Goal: Obtain resource: Obtain resource

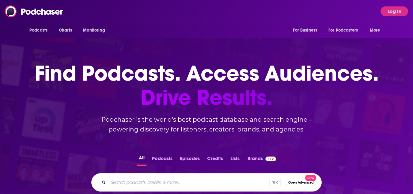
click at [383, 15] on button "Log In" at bounding box center [394, 11] width 28 height 10
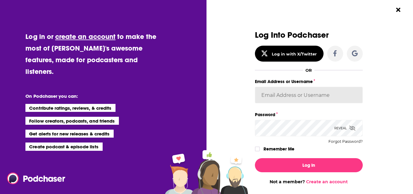
type input "[PERSON_NAME][EMAIL_ADDRESS][DOMAIN_NAME]"
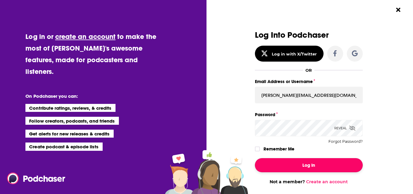
click at [308, 161] on button "Log In" at bounding box center [309, 165] width 108 height 14
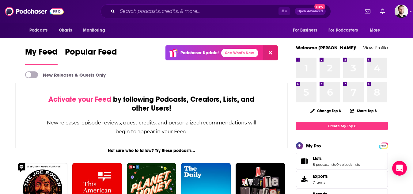
click at [210, 17] on div "⌘ K Open Advanced New" at bounding box center [215, 11] width 230 height 14
click at [195, 12] on input "Search podcasts, credits, & more..." at bounding box center [197, 11] width 161 height 10
paste input "[PERSON_NAME] Has Questions"
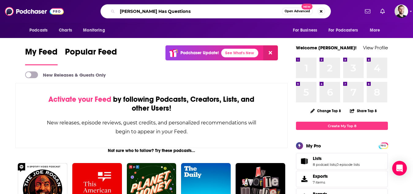
type input "[PERSON_NAME] Has Questions"
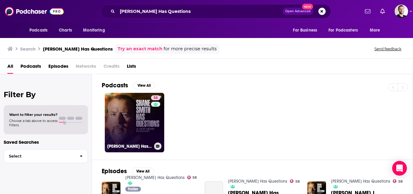
click at [129, 121] on link "58 [PERSON_NAME] Has Questions" at bounding box center [134, 122] width 59 height 59
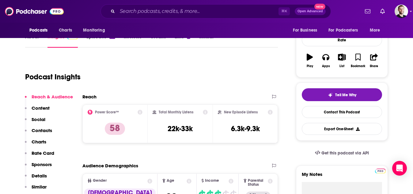
scroll to position [90, 0]
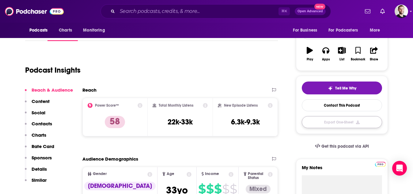
click at [326, 123] on button "Export One-Sheet" at bounding box center [342, 122] width 80 height 12
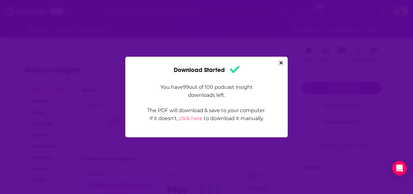
click at [283, 60] on button "Close" at bounding box center [281, 63] width 8 height 8
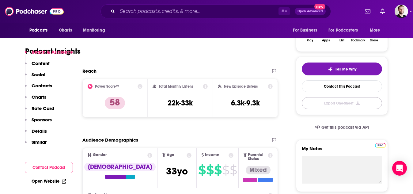
scroll to position [115, 0]
